Goal: Task Accomplishment & Management: Use online tool/utility

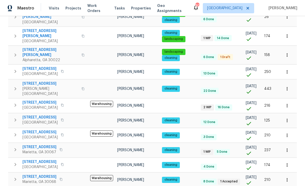
scroll to position [16, 0]
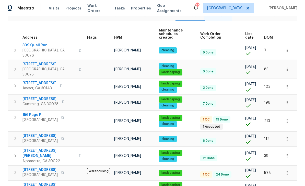
scroll to position [64, 0]
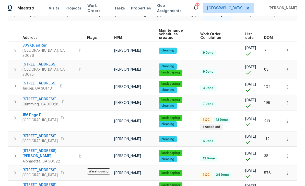
click at [30, 112] on span "156 Page Pl" at bounding box center [39, 114] width 35 height 5
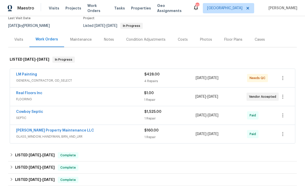
scroll to position [49, 0]
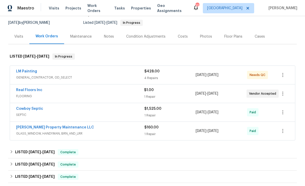
click at [25, 90] on link "Real Floors Inc" at bounding box center [29, 90] width 26 height 4
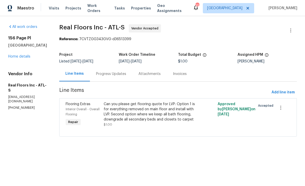
click at [109, 75] on div "Progress Updates" at bounding box center [111, 73] width 30 height 5
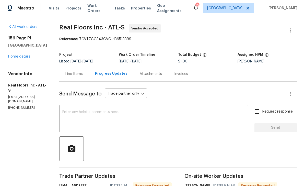
click at [75, 74] on div "Line Items" at bounding box center [73, 73] width 17 height 5
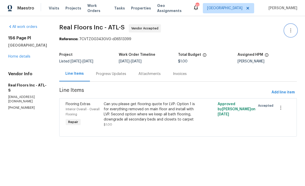
click at [292, 30] on icon "button" at bounding box center [291, 30] width 6 height 6
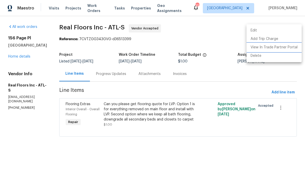
click at [286, 46] on li "View In Trade Partner Portal" at bounding box center [274, 47] width 55 height 8
